Goal: Transaction & Acquisition: Purchase product/service

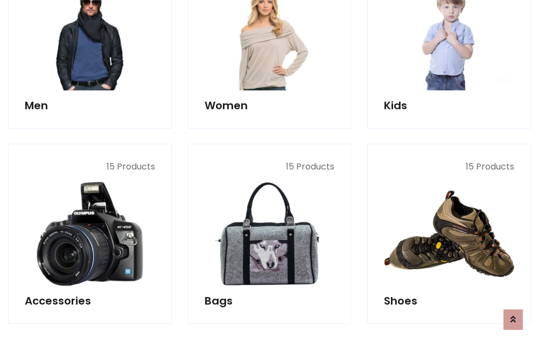
scroll to position [360, 0]
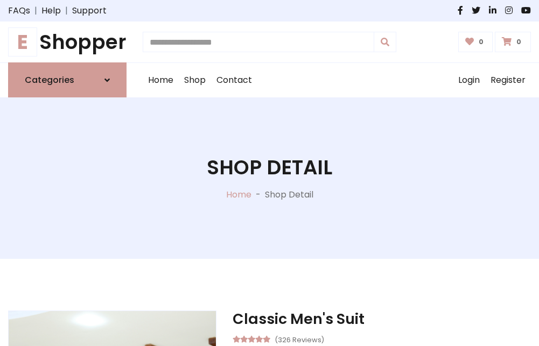
click at [67, 42] on h1 "E Shopper" at bounding box center [67, 42] width 119 height 24
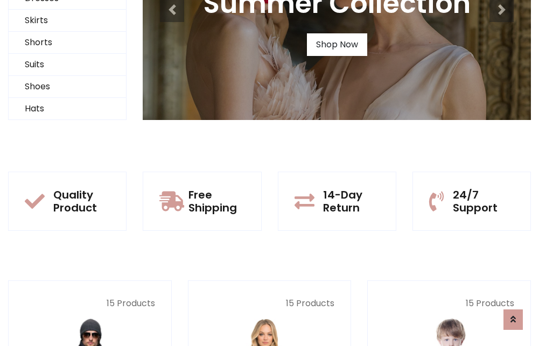
scroll to position [104, 0]
